Goal: Task Accomplishment & Management: Complete application form

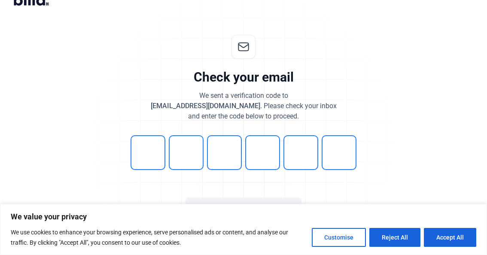
click at [153, 174] on div "Check your email We sent a verification code to [EMAIL_ADDRESS][DOMAIN_NAME] . …" at bounding box center [243, 133] width 285 height 225
click at [148, 159] on input "tel" at bounding box center [148, 152] width 35 height 35
type input "0"
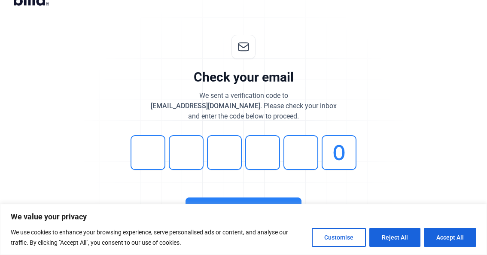
click at [214, 198] on button "Continue" at bounding box center [244, 208] width 116 height 20
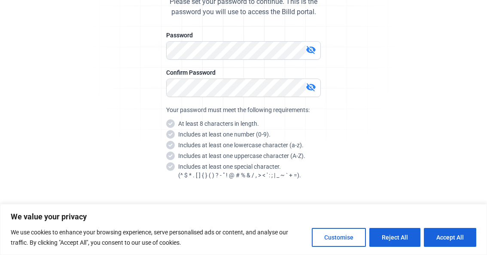
scroll to position [115, 0]
click at [310, 53] on mat-icon "visibility_off" at bounding box center [311, 49] width 10 height 10
click at [307, 89] on mat-icon "visibility_off" at bounding box center [311, 87] width 10 height 10
click at [136, 78] on div "Set your password Please set your password to continue. This is the password yo…" at bounding box center [243, 92] width 285 height 331
click at [384, 111] on div "Set your password Please set your password to continue. This is the password yo…" at bounding box center [243, 92] width 285 height 331
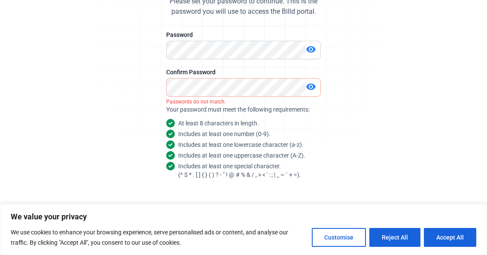
scroll to position [126, 0]
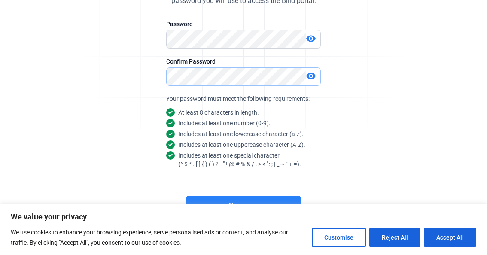
click at [134, 89] on div "Set your password Please set your password to continue. This is the password yo…" at bounding box center [243, 81] width 285 height 331
click at [253, 198] on button "Continue" at bounding box center [244, 206] width 116 height 20
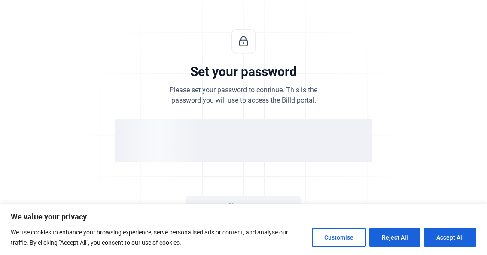
scroll to position [26, 0]
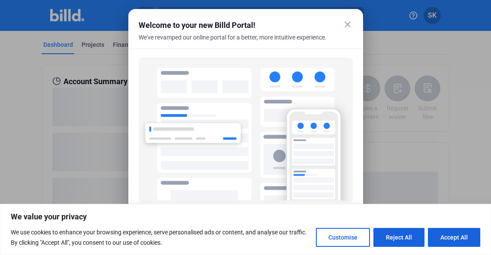
scroll to position [61, 0]
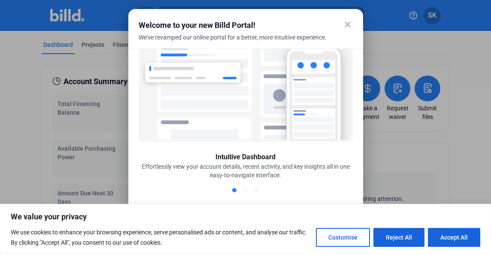
click at [348, 23] on mat-icon "close" at bounding box center [348, 24] width 10 height 10
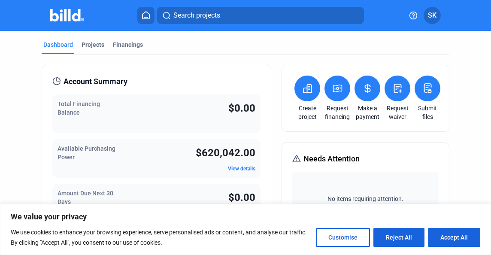
scroll to position [53, 0]
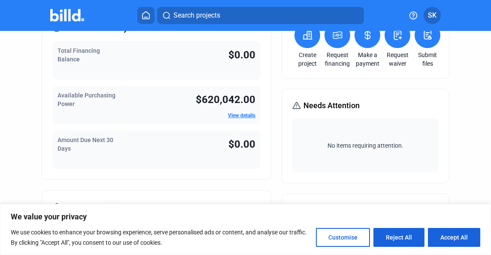
click at [242, 113] on link "View details" at bounding box center [241, 116] width 27 height 6
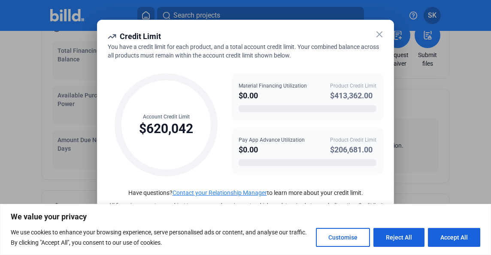
click at [378, 38] on icon at bounding box center [380, 34] width 10 height 10
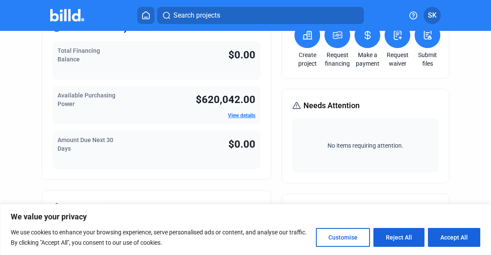
scroll to position [0, 0]
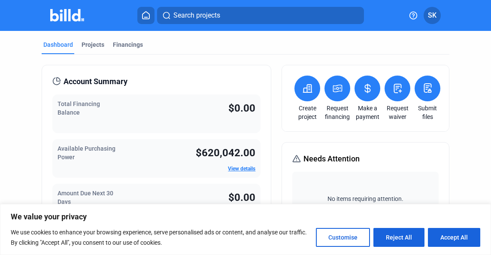
click at [305, 84] on icon at bounding box center [307, 88] width 11 height 10
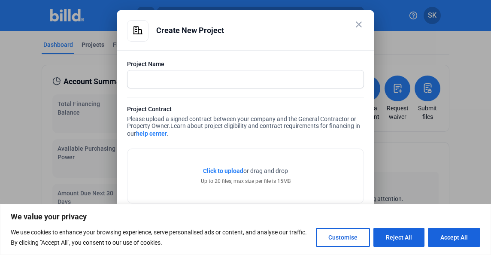
click at [267, 87] on div "Project Name" at bounding box center [245, 78] width 237 height 37
click at [267, 87] on input "text" at bounding box center [241, 79] width 227 height 18
type input "[PERSON_NAME] House"
click at [224, 169] on span "Click to upload" at bounding box center [223, 170] width 40 height 7
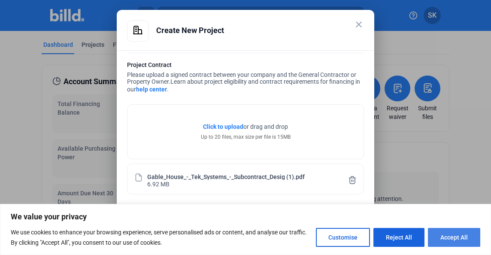
click at [467, 243] on button "Accept All" at bounding box center [454, 237] width 52 height 19
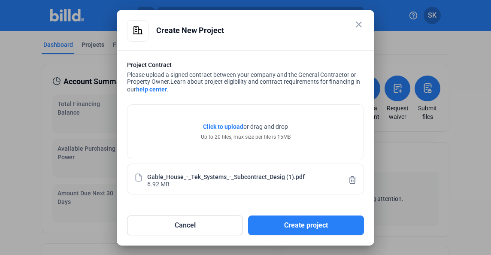
drag, startPoint x: 467, startPoint y: 243, endPoint x: 319, endPoint y: 238, distance: 147.8
click at [319, 238] on div "close Create New Project Project Name [PERSON_NAME] House Project Contract Plea…" at bounding box center [245, 127] width 491 height 255
drag, startPoint x: 319, startPoint y: 238, endPoint x: 284, endPoint y: 205, distance: 48.0
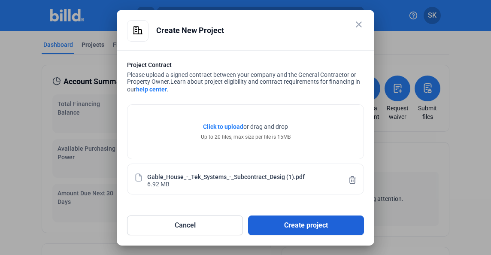
drag, startPoint x: 284, startPoint y: 205, endPoint x: 288, endPoint y: 222, distance: 17.6
click at [288, 222] on button "Create project" at bounding box center [306, 226] width 116 height 20
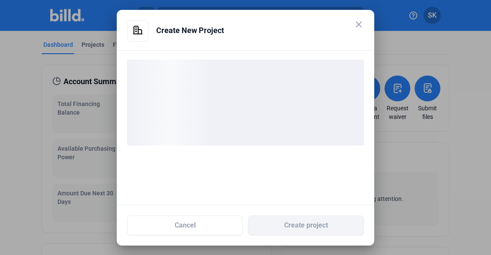
click at [289, 26] on div "Create New Project" at bounding box center [260, 30] width 208 height 21
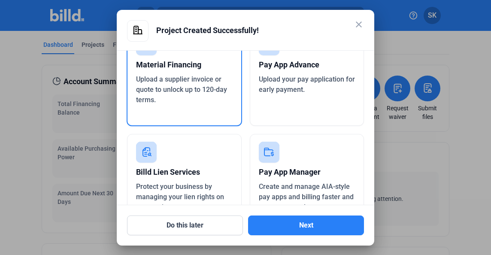
scroll to position [51, 0]
click at [290, 88] on span "Upload your pay application for early payment." at bounding box center [307, 85] width 96 height 18
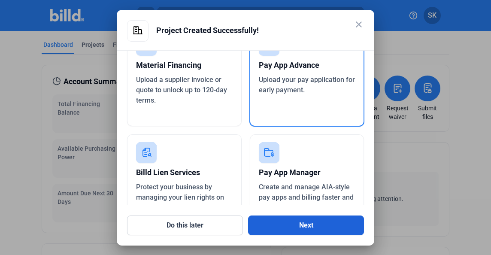
click at [294, 223] on button "Next" at bounding box center [306, 226] width 116 height 20
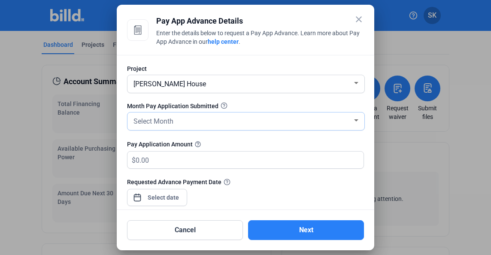
click at [180, 121] on div "Select Month" at bounding box center [242, 121] width 221 height 12
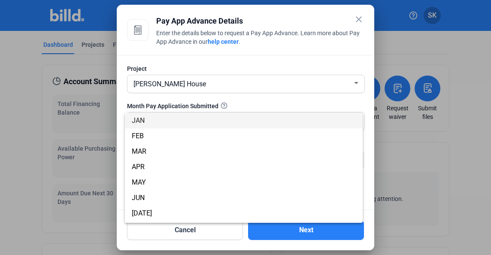
click at [229, 102] on div at bounding box center [245, 127] width 491 height 255
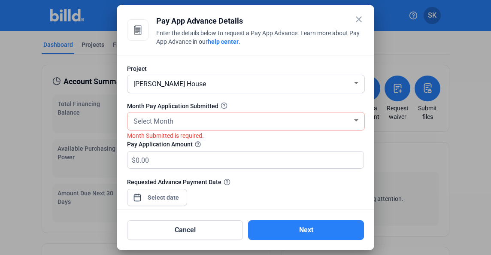
click at [226, 106] on div "Month Pay Application Submitted" at bounding box center [245, 106] width 237 height 9
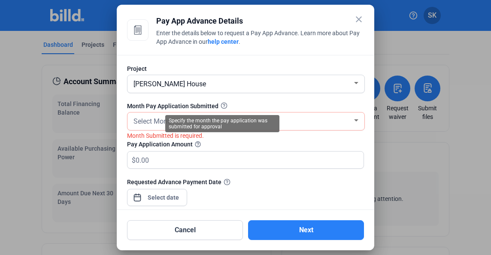
click at [222, 106] on icon at bounding box center [224, 106] width 6 height 6
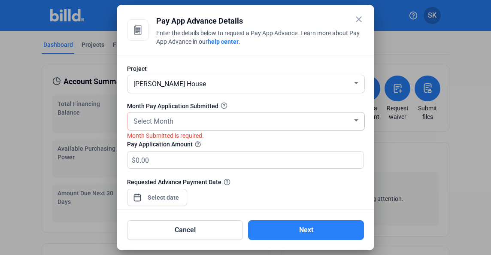
click at [222, 106] on icon at bounding box center [224, 106] width 6 height 6
click at [239, 119] on div "Select Month" at bounding box center [242, 121] width 221 height 12
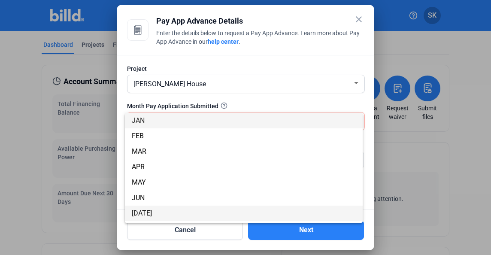
click at [180, 215] on span "[DATE]" at bounding box center [244, 213] width 224 height 15
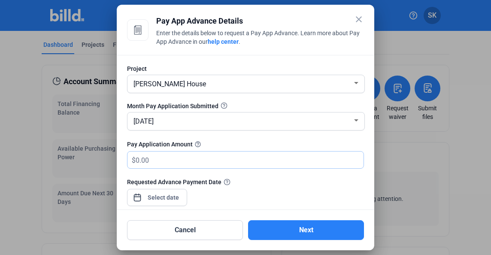
click at [210, 160] on input "text" at bounding box center [250, 160] width 228 height 17
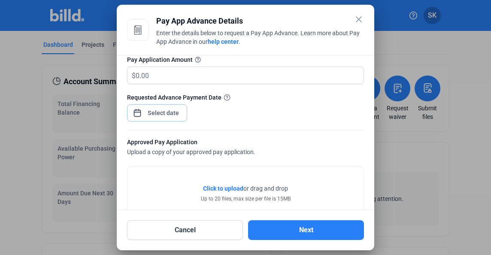
click at [174, 114] on div "close Pay App Advance Details Enter the details below to request a Pay App Adva…" at bounding box center [245, 127] width 491 height 255
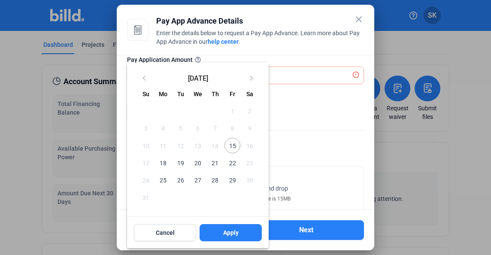
click at [290, 100] on div at bounding box center [245, 127] width 491 height 255
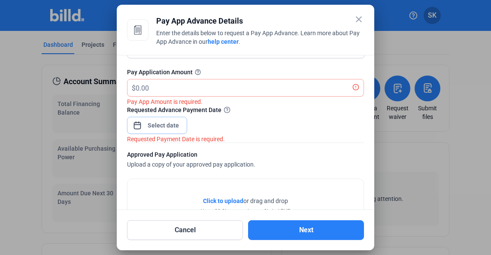
scroll to position [0, 0]
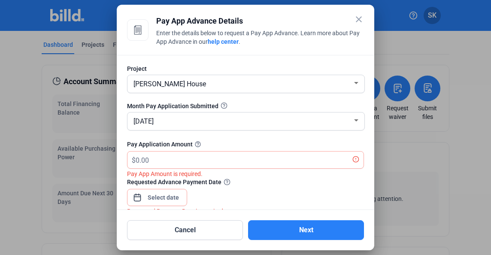
click at [171, 191] on div at bounding box center [163, 197] width 37 height 15
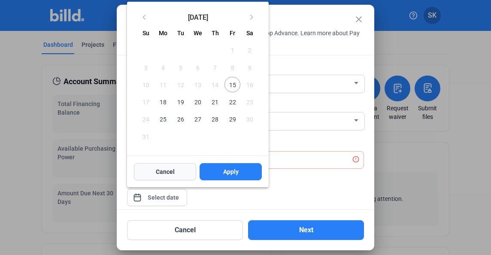
click at [179, 171] on button "Cancel" at bounding box center [165, 171] width 62 height 17
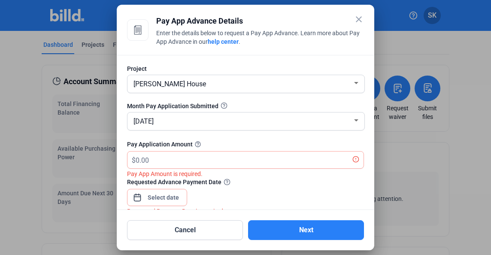
click at [214, 219] on div "Cancel Next" at bounding box center [245, 225] width 237 height 30
click at [214, 229] on button "Cancel" at bounding box center [185, 230] width 116 height 20
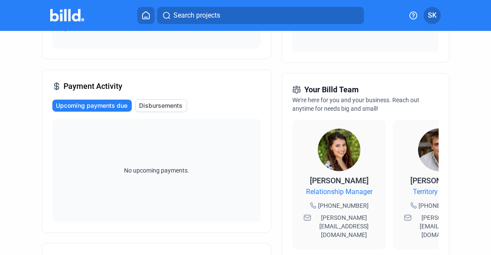
scroll to position [80, 0]
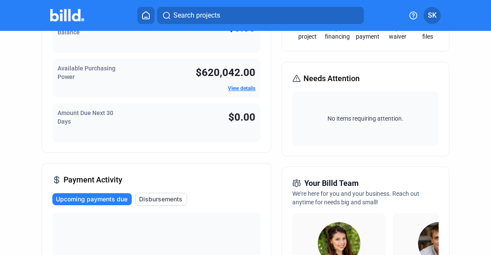
click at [0, 157] on div "Dashboard Projects Financings Account Summary Total Financing Balance $0.00 Ava…" at bounding box center [245, 247] width 491 height 592
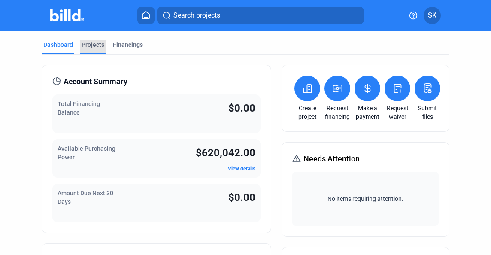
click at [82, 46] on div "Projects" at bounding box center [93, 44] width 23 height 9
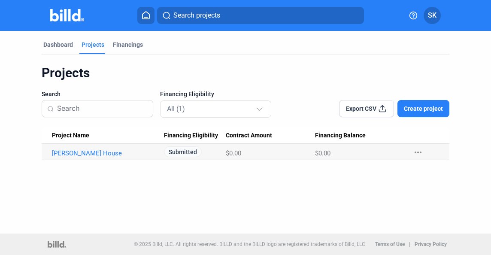
click at [73, 148] on Name "[PERSON_NAME] House" at bounding box center [103, 152] width 122 height 16
click at [80, 149] on Name "[PERSON_NAME] House" at bounding box center [103, 152] width 122 height 16
click at [79, 153] on link "[PERSON_NAME] House" at bounding box center [105, 153] width 107 height 8
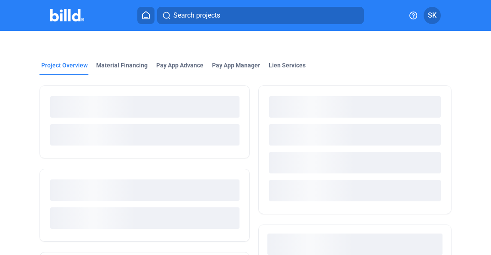
click at [79, 153] on div at bounding box center [145, 121] width 211 height 73
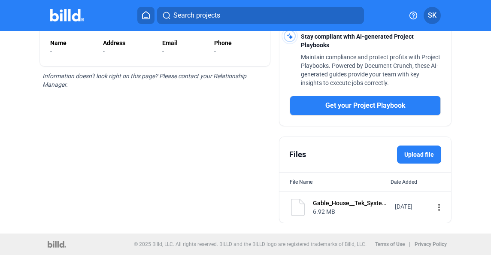
scroll to position [238, 0]
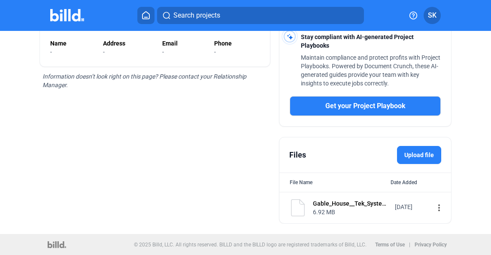
click at [313, 204] on div "Gable_House__Tek_Systems__Subcontract_Desig1.pdf" at bounding box center [351, 203] width 76 height 9
click at [434, 210] on mat-icon "more_vert" at bounding box center [439, 208] width 10 height 10
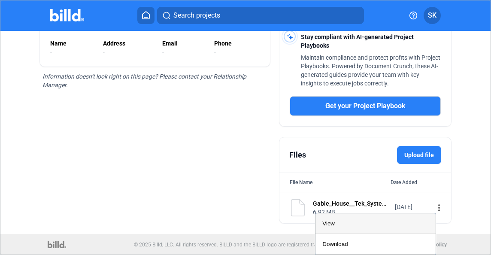
click at [349, 231] on div "View" at bounding box center [376, 223] width 107 height 21
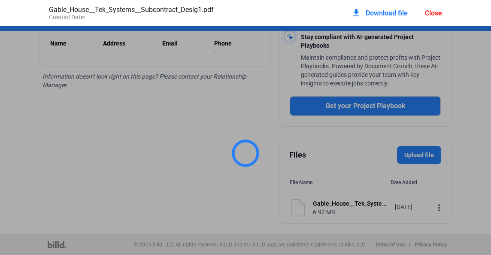
click at [183, 177] on div at bounding box center [245, 153] width 491 height 255
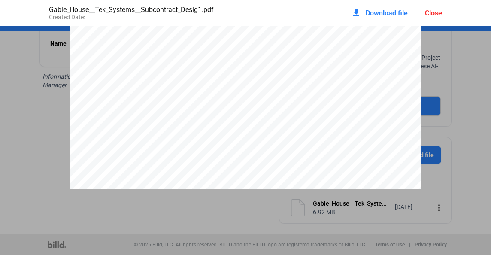
scroll to position [197, 0]
click at [130, 198] on pdf-viewer "DESIGN BUILD - SUBCONTRACT AGREEMENT Company: TEK Systems Corporation [STREET_A…" at bounding box center [245, 128] width 491 height 204
click at [439, 6] on div "download Download file Close" at bounding box center [396, 12] width 91 height 19
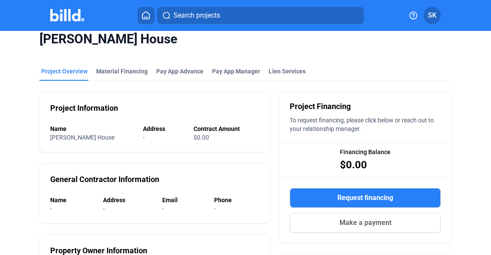
scroll to position [0, 0]
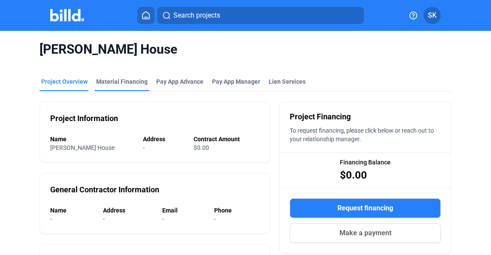
click at [110, 82] on div "Material Financing" at bounding box center [122, 81] width 52 height 9
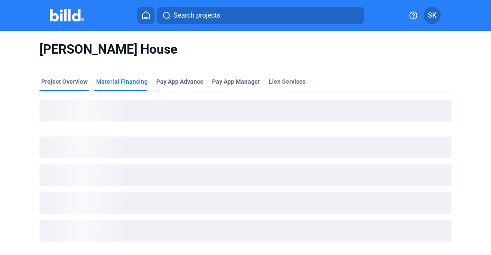
click at [58, 77] on div "Project Overview" at bounding box center [64, 81] width 46 height 9
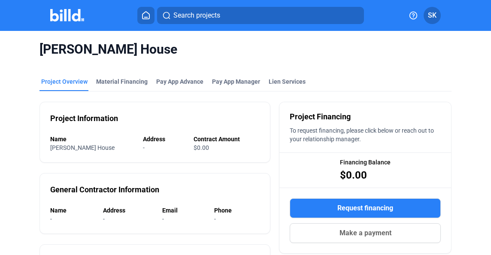
click at [149, 15] on icon at bounding box center [146, 15] width 7 height 7
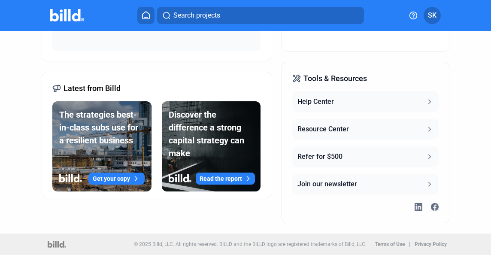
scroll to position [350, 0]
